Goal: Task Accomplishment & Management: Manage account settings

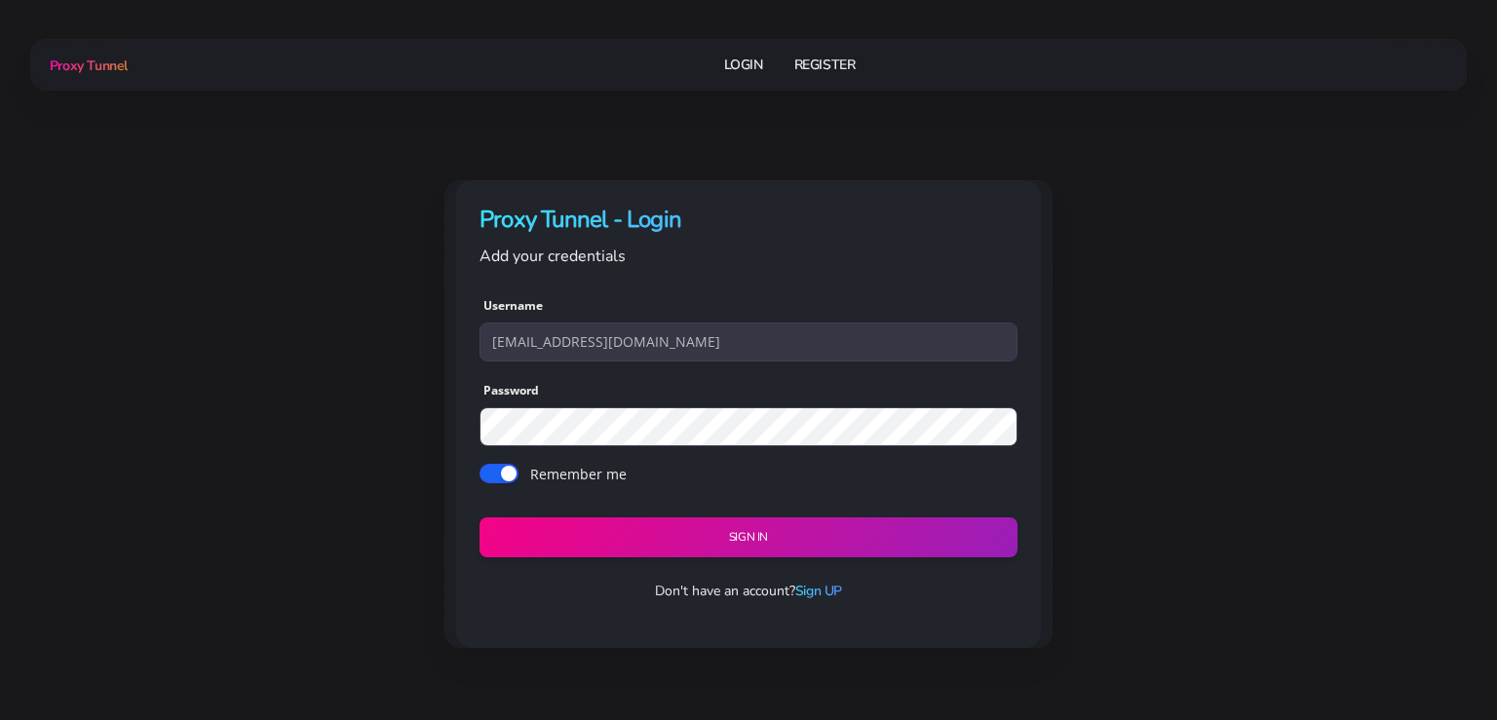
type input "[EMAIL_ADDRESS][DOMAIN_NAME]"
click at [685, 531] on button "Sign in" at bounding box center [748, 538] width 549 height 41
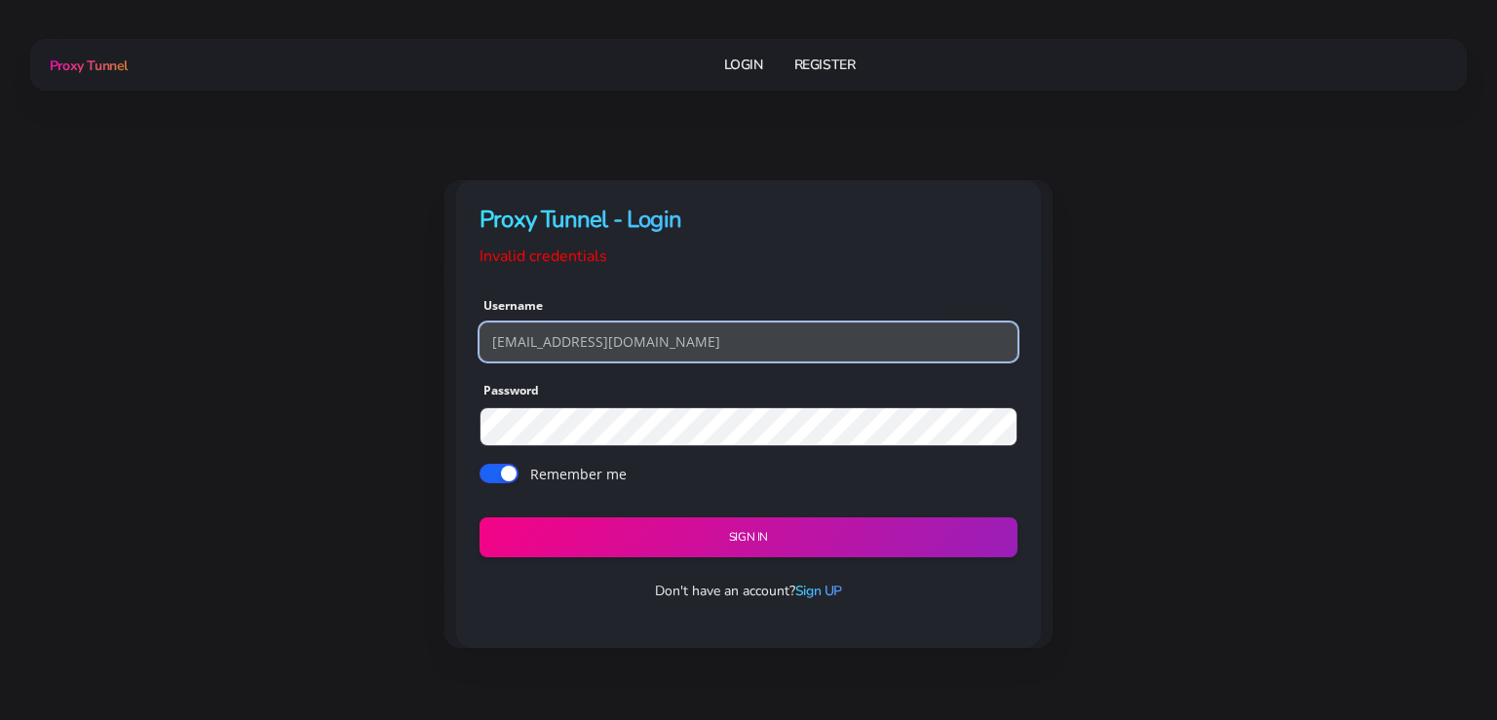
click at [676, 340] on input "[EMAIL_ADDRESS][DOMAIN_NAME]" at bounding box center [749, 342] width 538 height 39
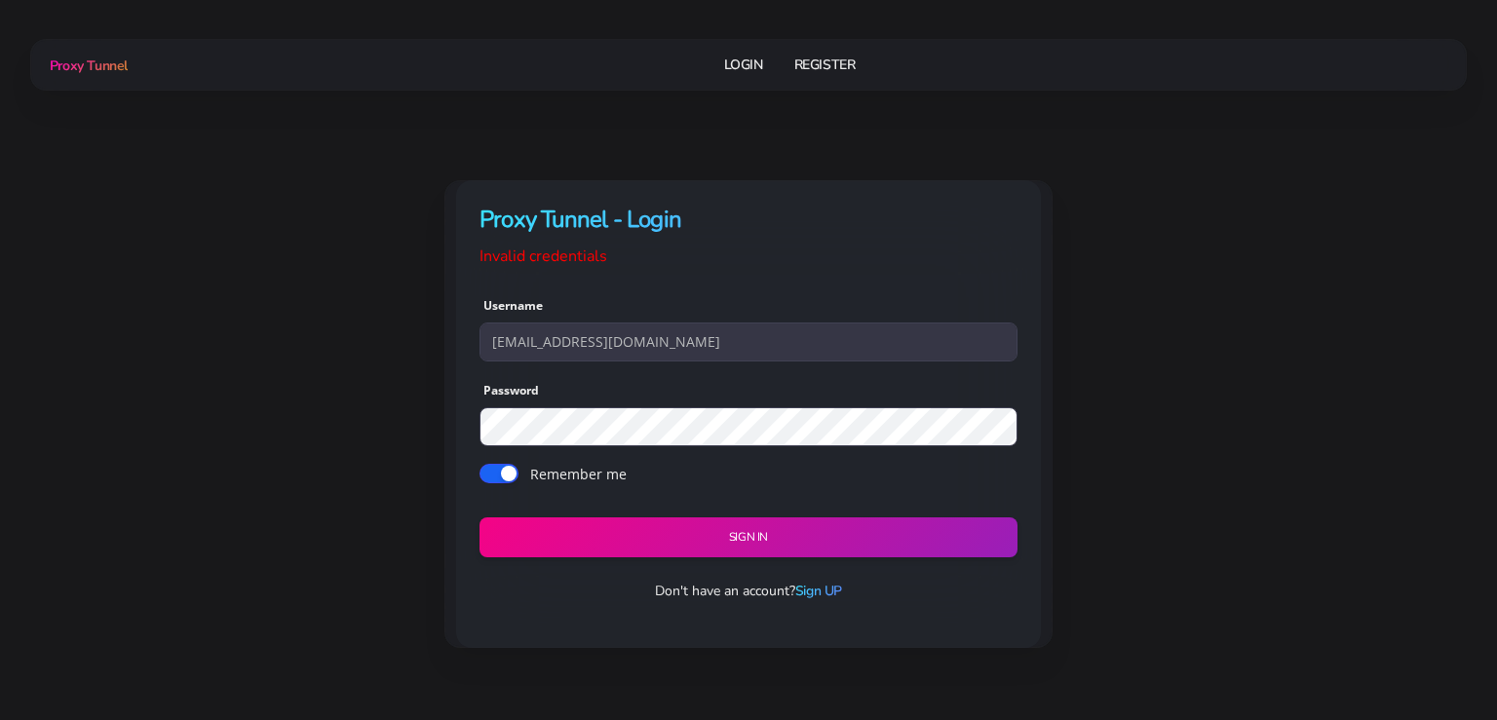
click at [632, 479] on div "Remember me" at bounding box center [749, 477] width 538 height 30
click at [695, 535] on button "Sign in" at bounding box center [748, 538] width 549 height 41
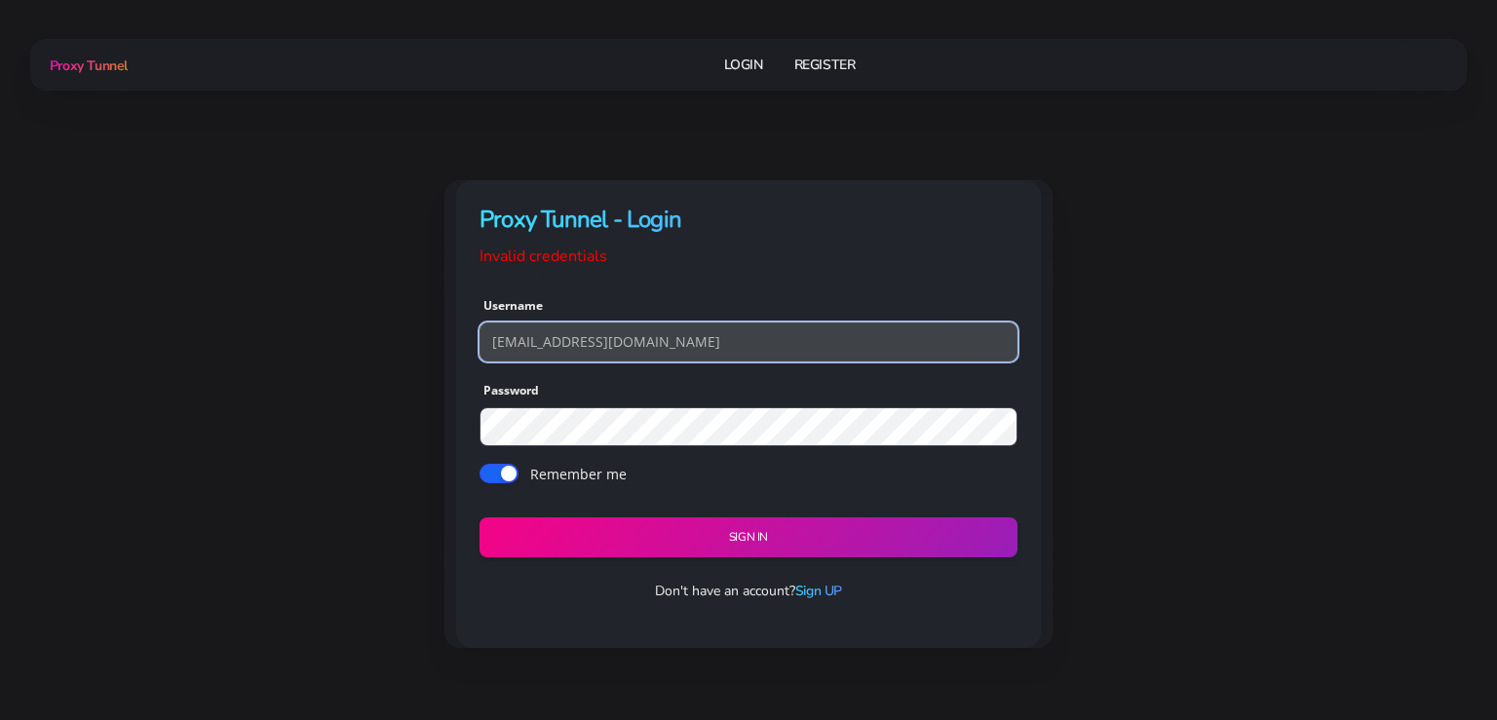
click at [674, 344] on input "[EMAIL_ADDRESS][DOMAIN_NAME]" at bounding box center [749, 342] width 538 height 39
paste input "00"
type input "fbnsrl00"
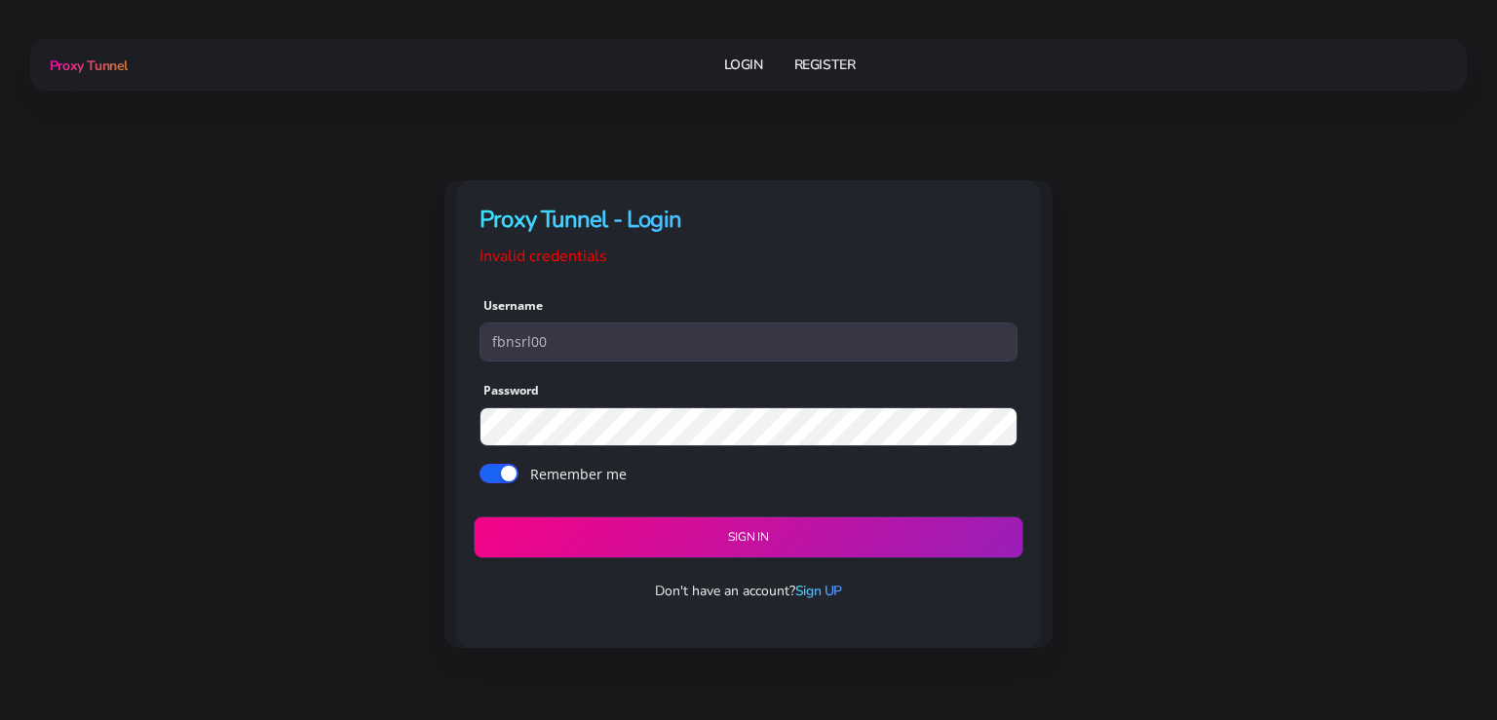
click at [680, 532] on button "Sign in" at bounding box center [748, 538] width 549 height 41
click at [742, 68] on link "Login" at bounding box center [743, 65] width 39 height 36
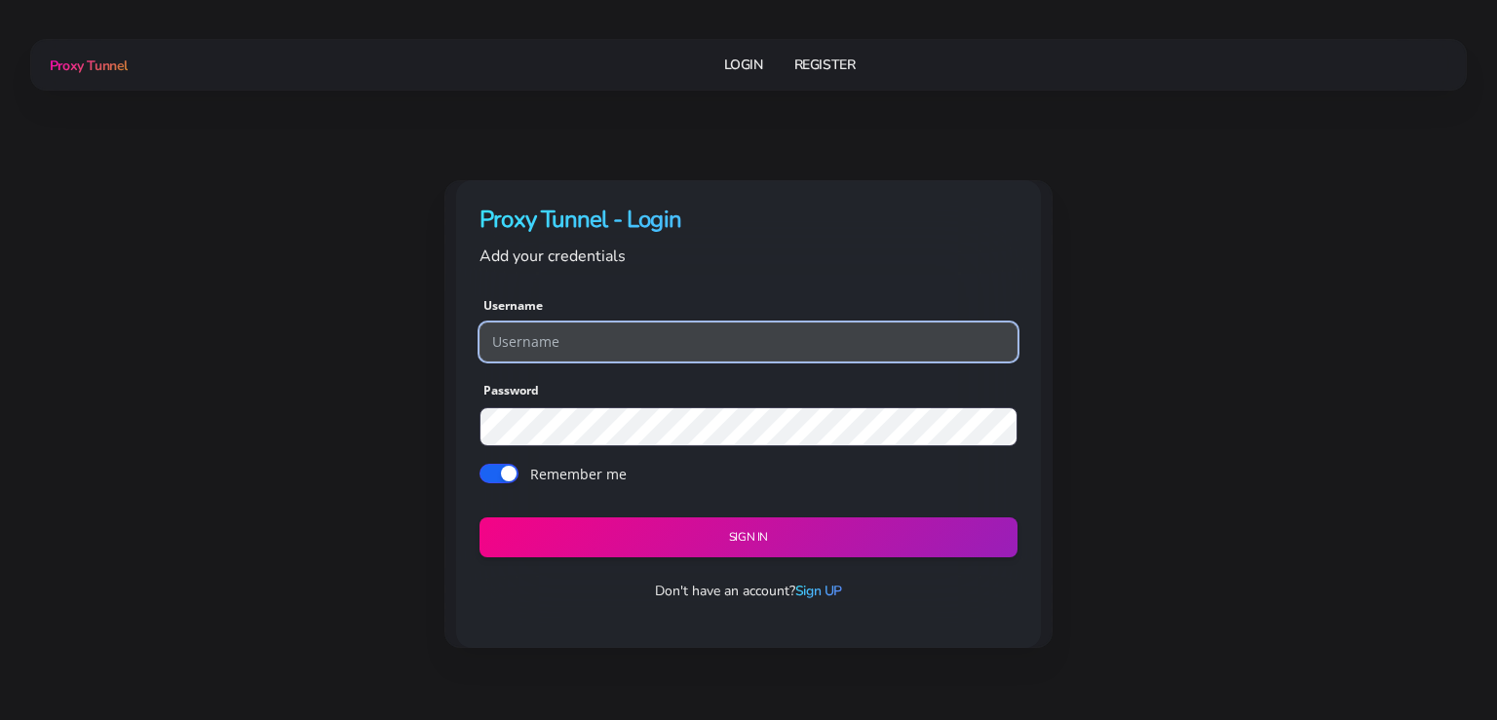
click at [632, 338] on input "text" at bounding box center [749, 342] width 538 height 39
paste input "[EMAIL_ADDRESS][DOMAIN_NAME]"
type input "[EMAIL_ADDRESS][DOMAIN_NAME]"
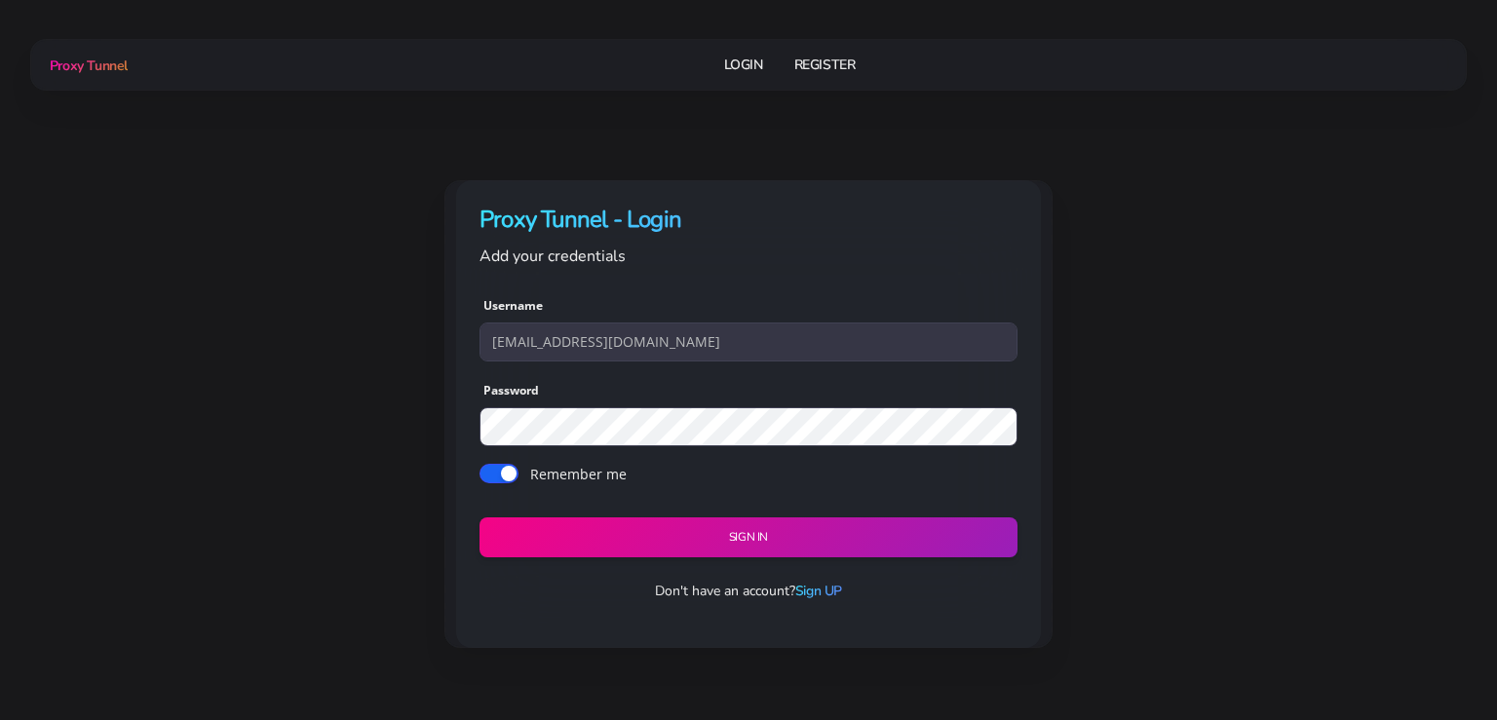
drag, startPoint x: 730, startPoint y: 480, endPoint x: 708, endPoint y: 448, distance: 38.4
click at [729, 480] on div "Remember me" at bounding box center [749, 477] width 538 height 30
click at [739, 536] on button "Sign in" at bounding box center [748, 538] width 549 height 41
click at [517, 474] on input "Remember me" at bounding box center [499, 473] width 39 height 19
checkbox input "false"
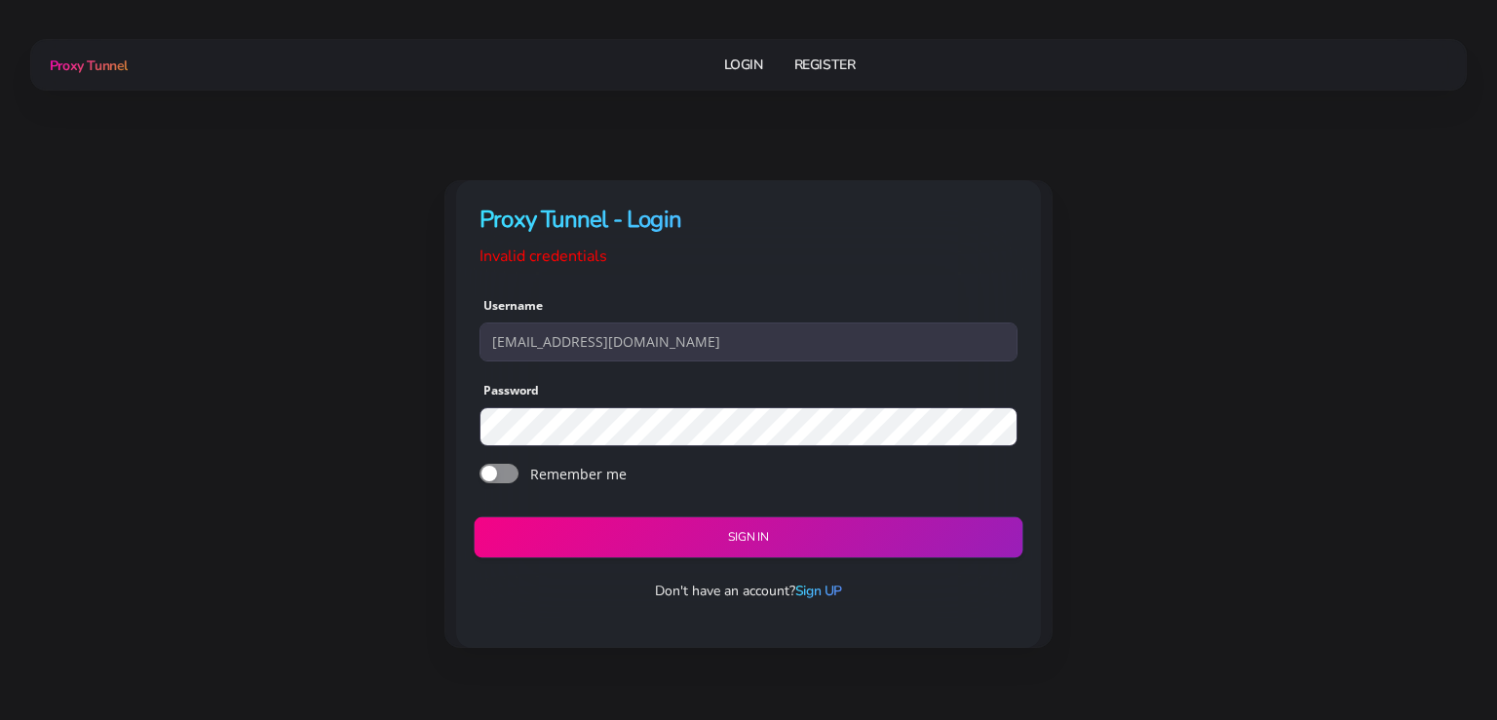
click at [623, 538] on button "Sign in" at bounding box center [748, 538] width 549 height 41
drag, startPoint x: 604, startPoint y: 258, endPoint x: 479, endPoint y: 257, distance: 125.7
click at [479, 257] on div "Proxy Tunnel - Login Invalid credentials" at bounding box center [748, 224] width 585 height 89
copy span "Invalid credentials"
